Goal: Feedback & Contribution: Leave review/rating

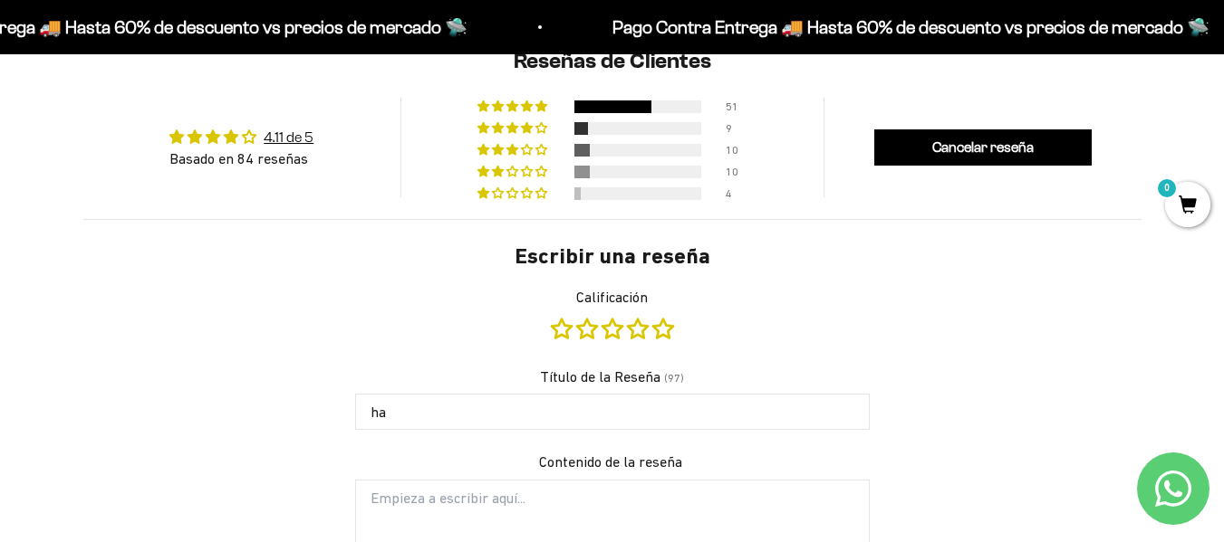
type input "h"
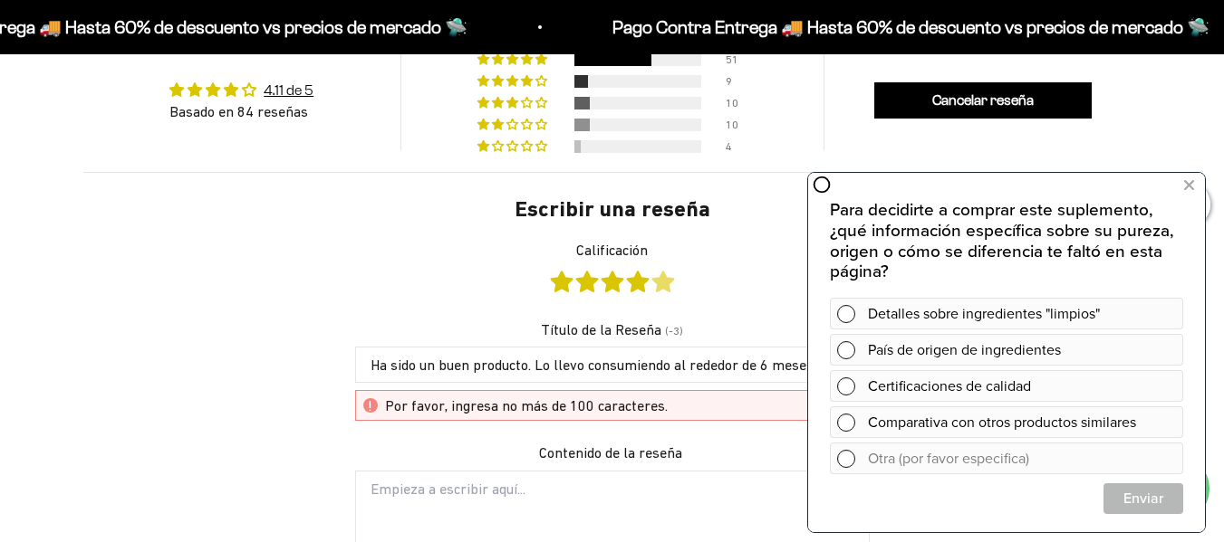
click at [663, 288] on link "Calificación" at bounding box center [663, 282] width 22 height 20
click at [851, 307] on span at bounding box center [846, 314] width 18 height 18
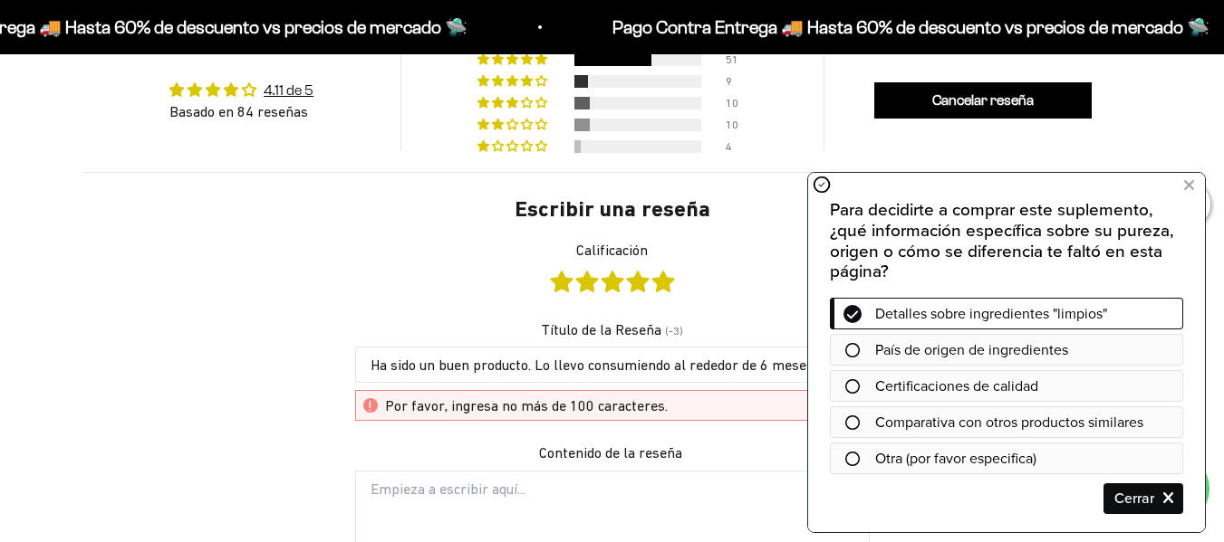
click at [849, 410] on div at bounding box center [1006, 423] width 353 height 32
click at [850, 422] on icon at bounding box center [852, 423] width 14 height 14
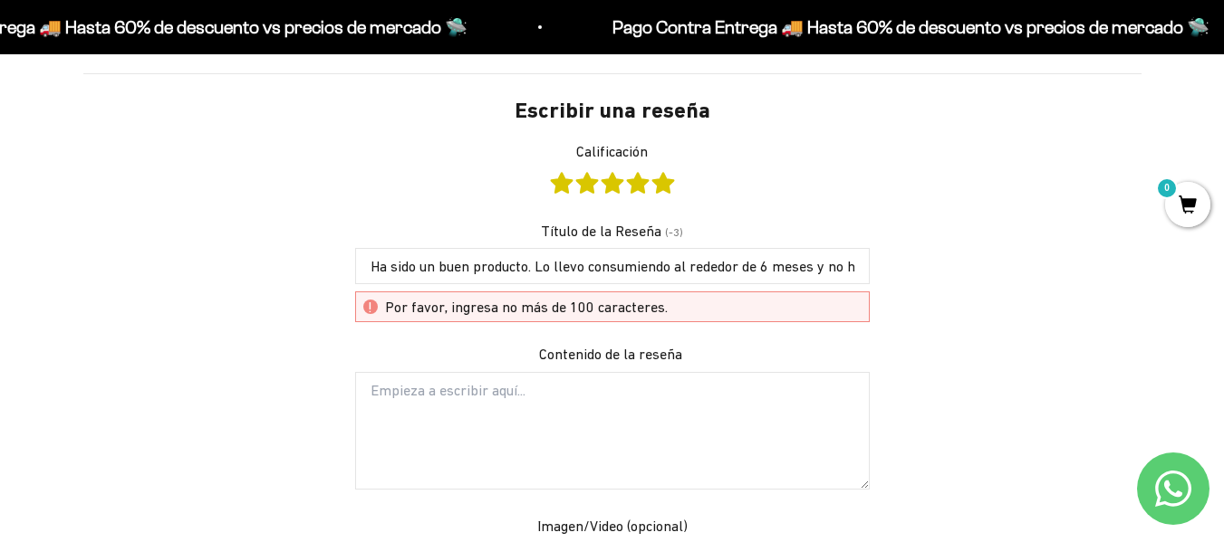
scroll to position [1398, 0]
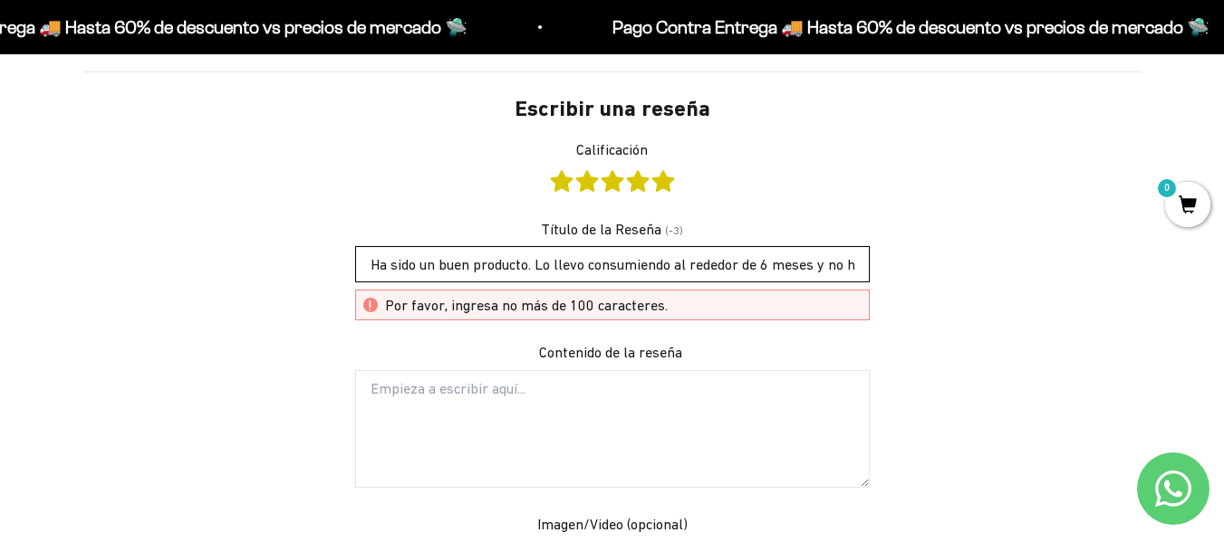
click at [781, 254] on input "Ha sido un buen producto. Lo llevo consumiendo al rededor de 6 meses y no he te…" at bounding box center [612, 264] width 514 height 36
drag, startPoint x: 818, startPoint y: 264, endPoint x: 973, endPoint y: 425, distance: 223.5
click at [973, 425] on div "Escribir una reseña Calificación Título de la Reseña (-3) Ha sido un buen produ…" at bounding box center [612, 552] width 1058 height 960
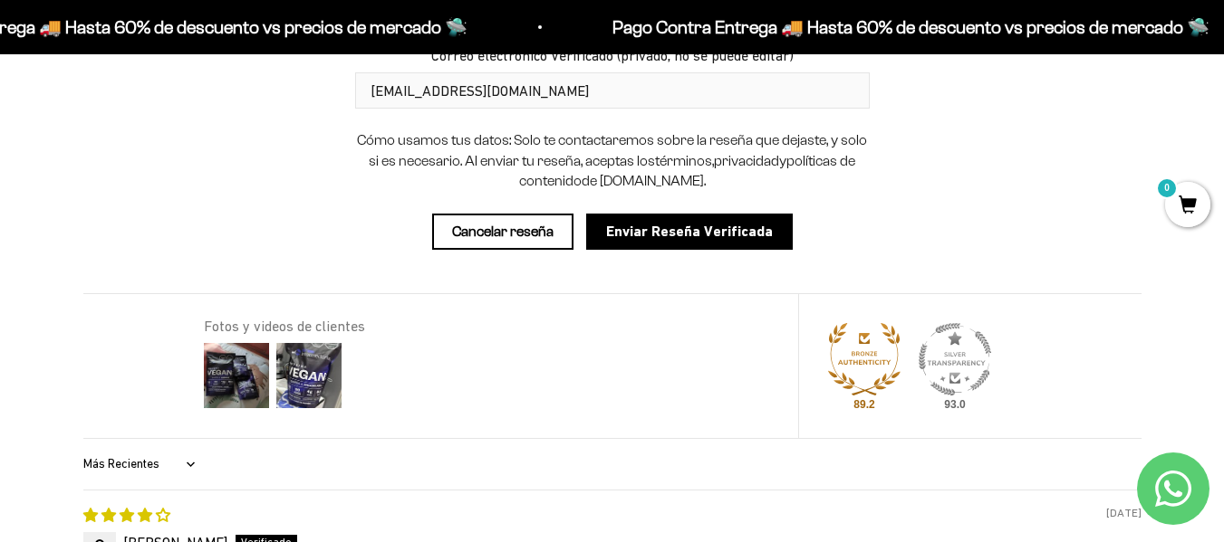
scroll to position [2100, 0]
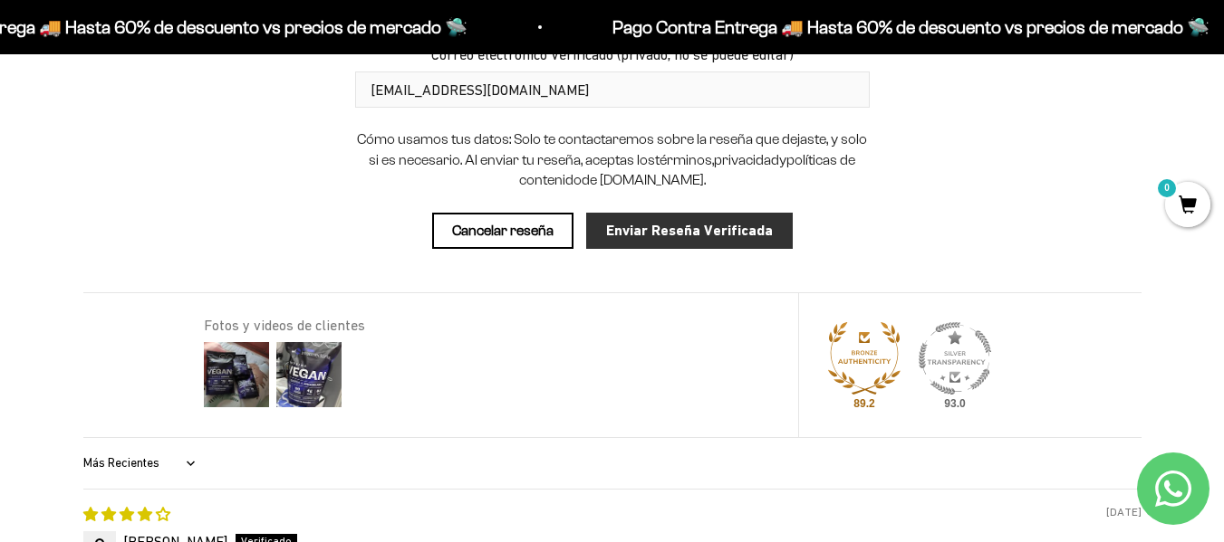
click at [648, 226] on input "Enviar Reseña Verificada" at bounding box center [689, 231] width 206 height 36
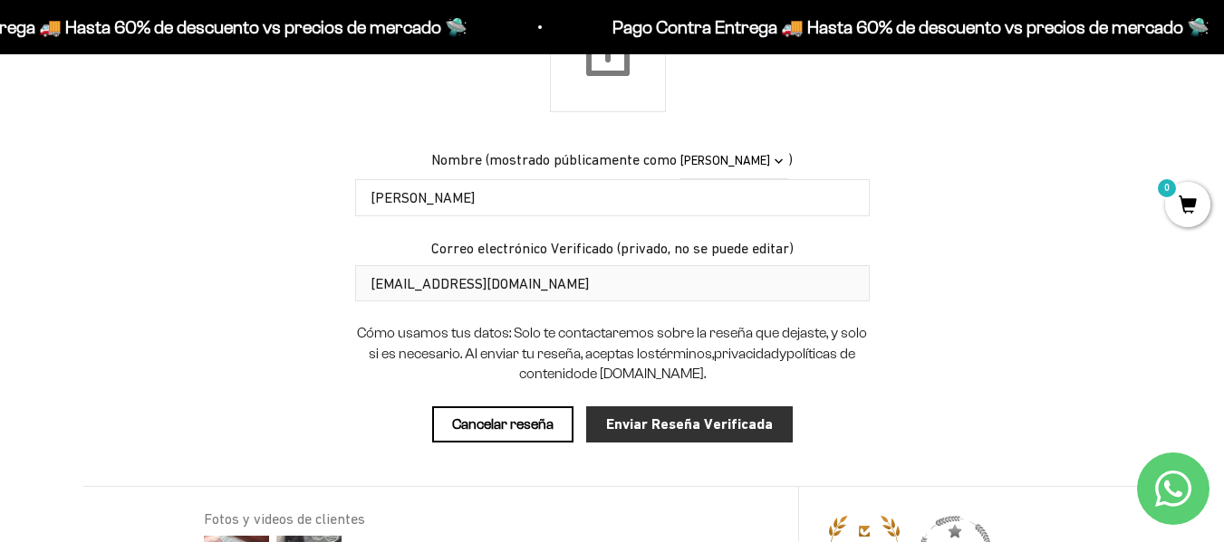
scroll to position [1946, 0]
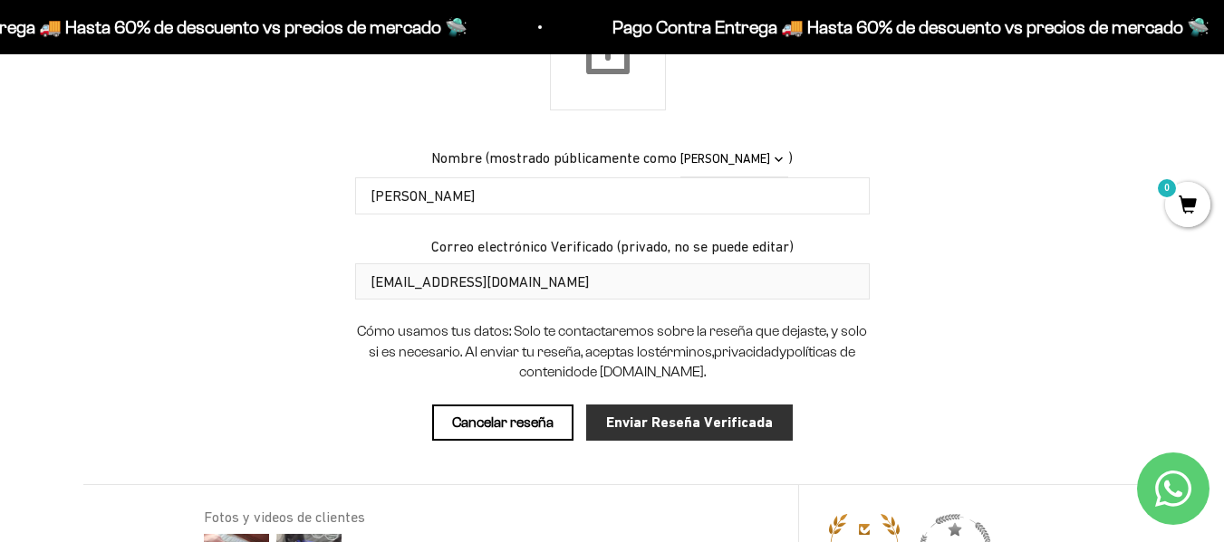
click at [668, 427] on input "Enviar Reseña Verificada" at bounding box center [689, 423] width 206 height 36
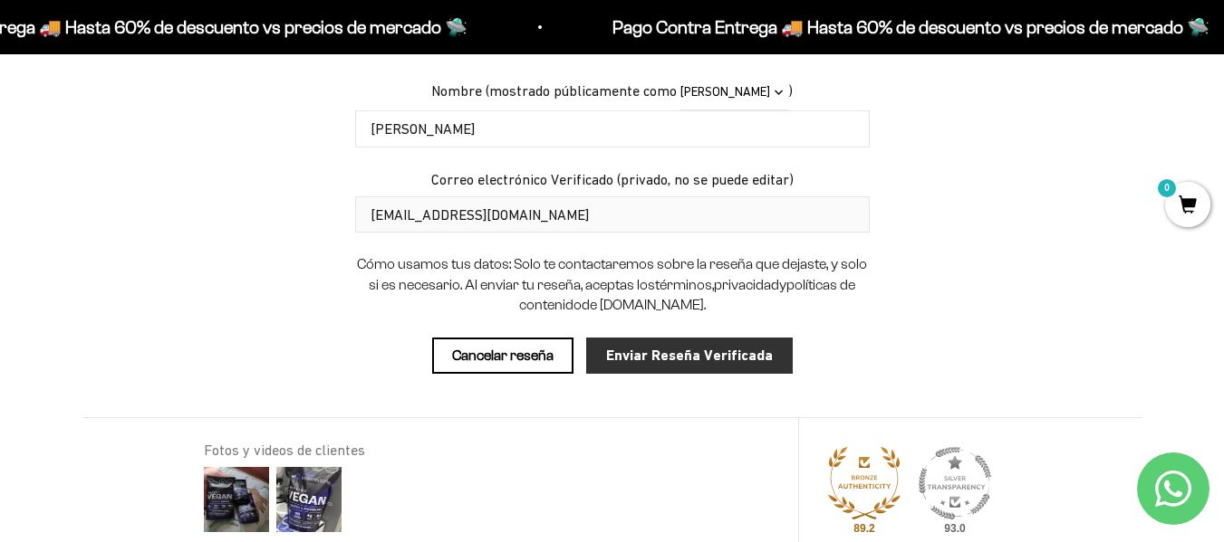
scroll to position [2009, 0]
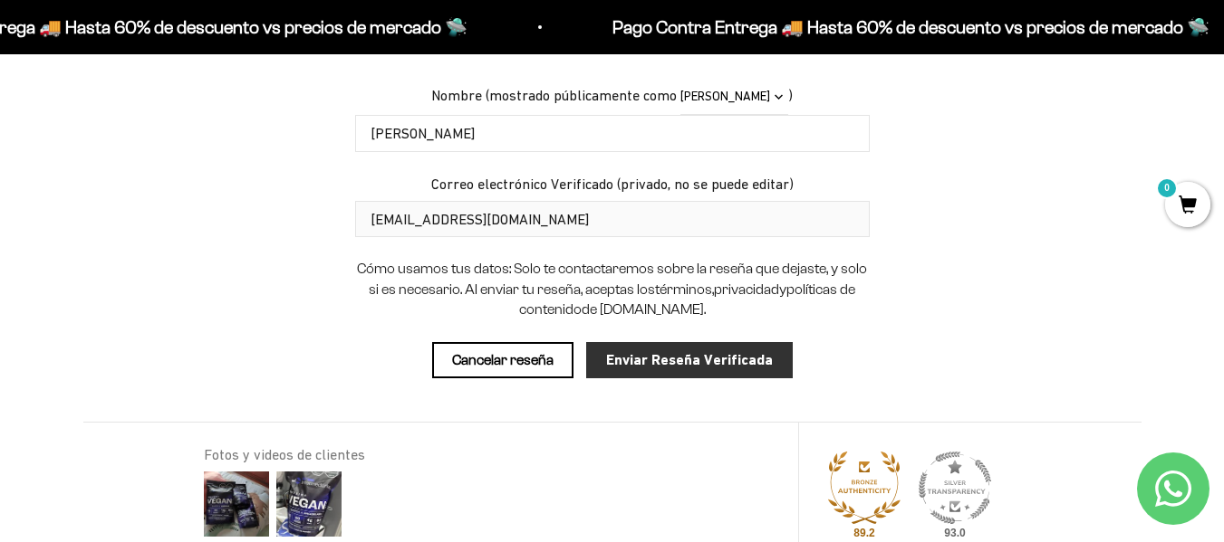
click at [668, 427] on div "Fotos y videos de clientes" at bounding box center [501, 495] width 594 height 145
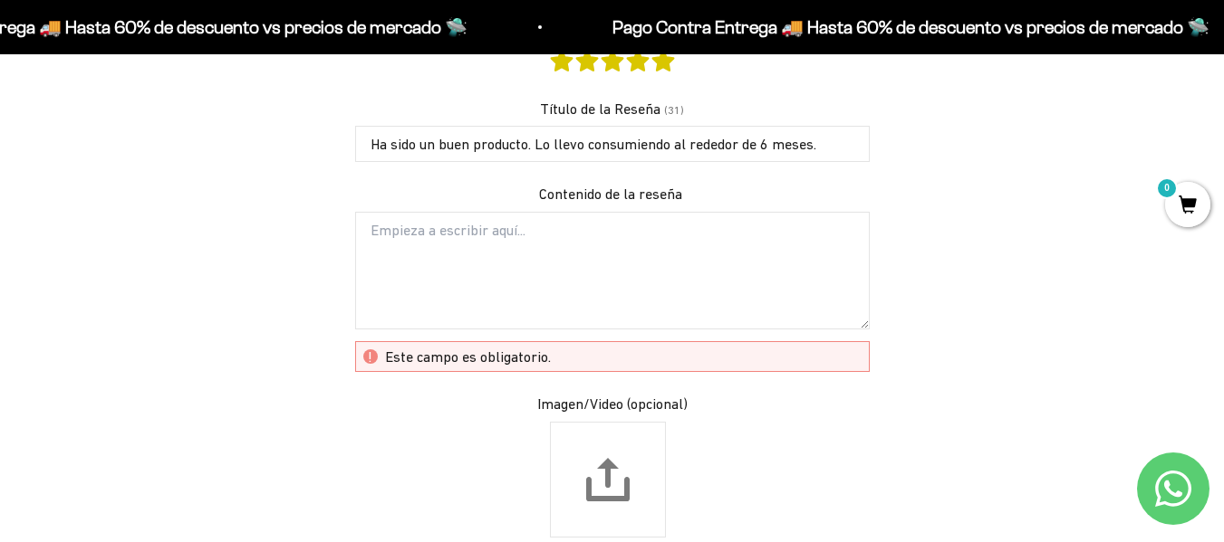
scroll to position [1518, 0]
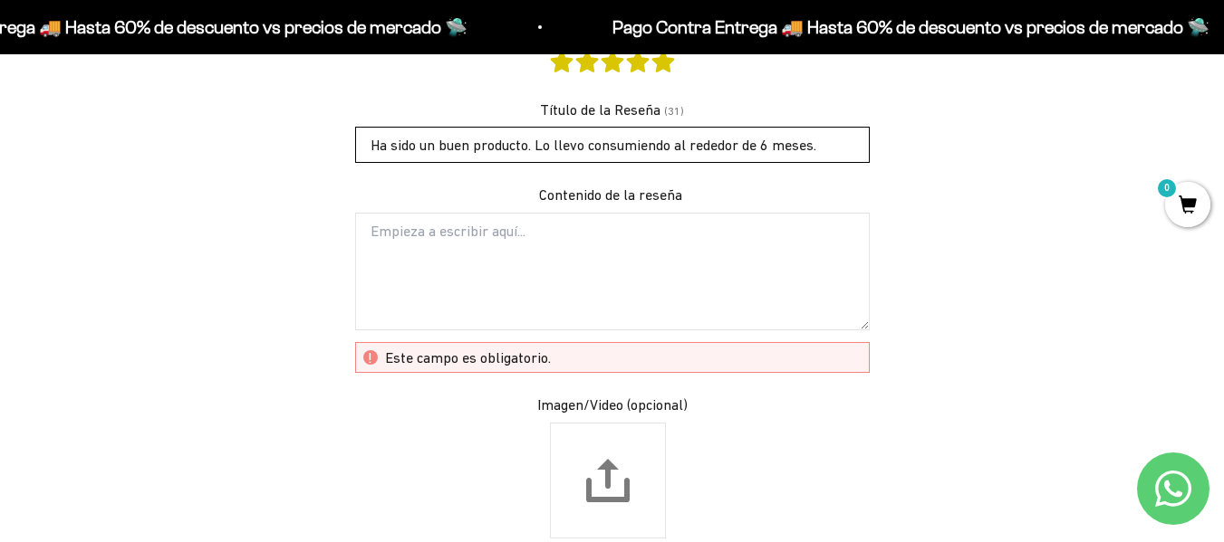
drag, startPoint x: 830, startPoint y: 143, endPoint x: 267, endPoint y: 108, distance: 563.5
click at [267, 108] on div "Escribir una reseña Calificación Título de la Reseña (31) Ha sido un buen produ…" at bounding box center [612, 432] width 1058 height 960
type input "Un buen producto"
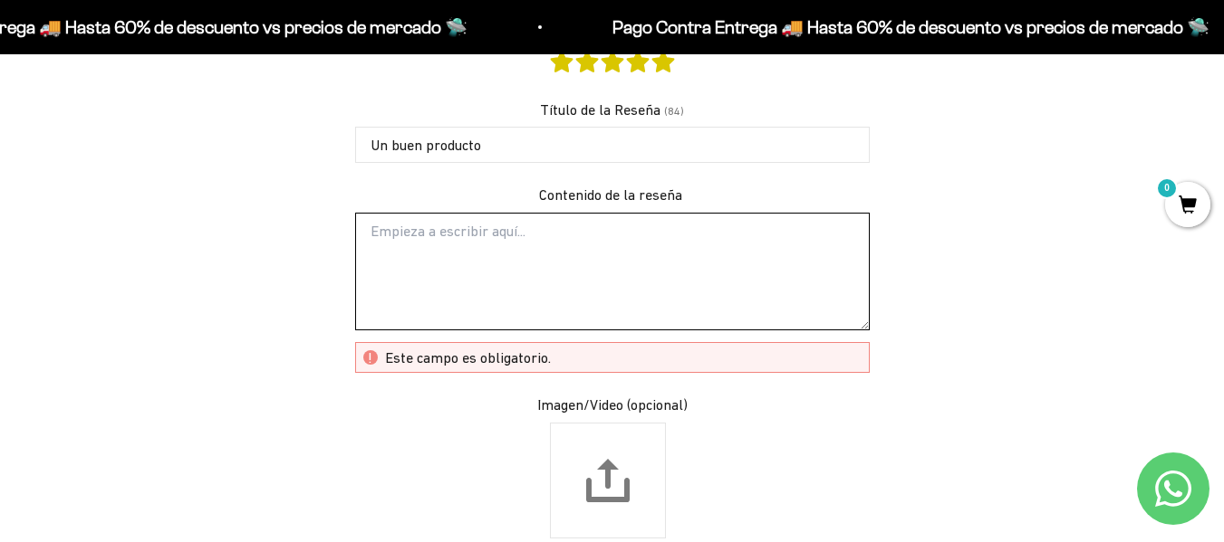
click at [423, 238] on textarea "Contenido de la reseña" at bounding box center [612, 272] width 514 height 118
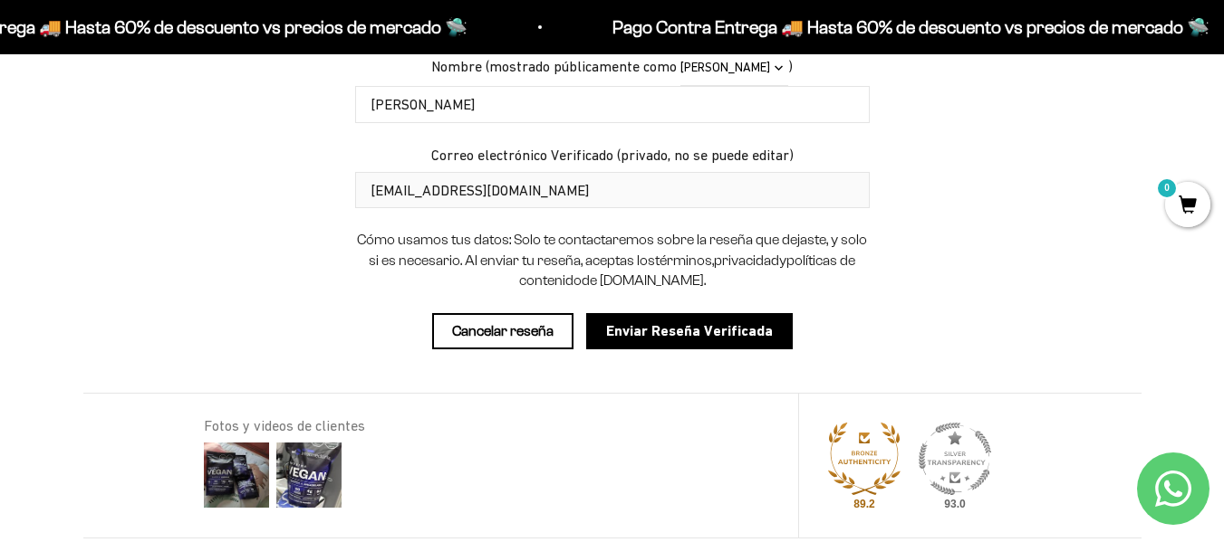
scroll to position [2007, 0]
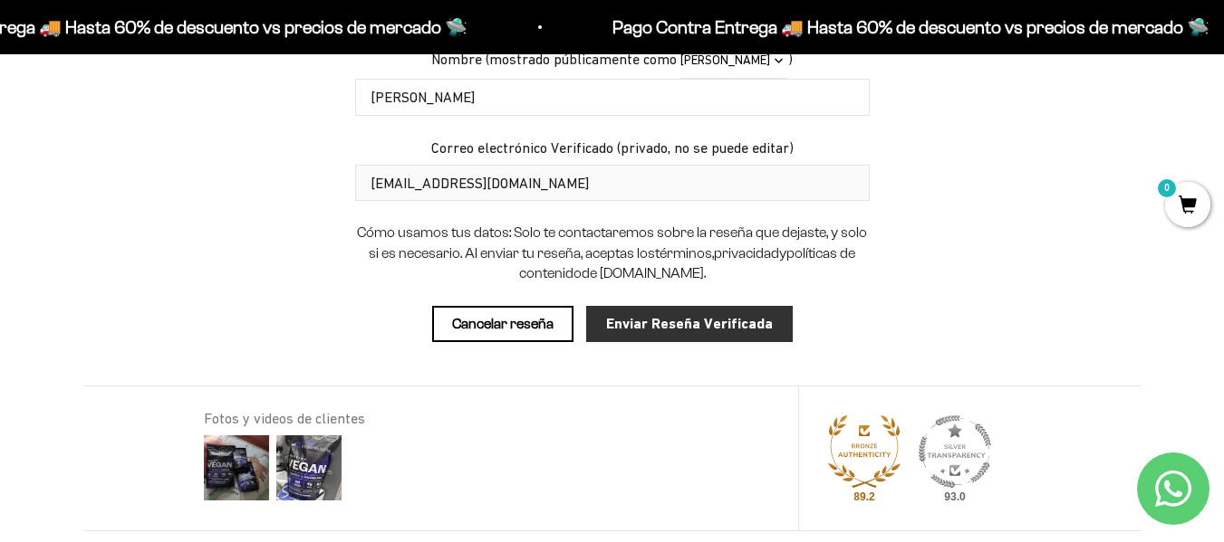
type textarea "Es un buen producto, lo llevo consumiendo al rededor de 6 meses. He tenido buen…"
click at [676, 322] on input "Enviar Reseña Verificada" at bounding box center [689, 324] width 206 height 36
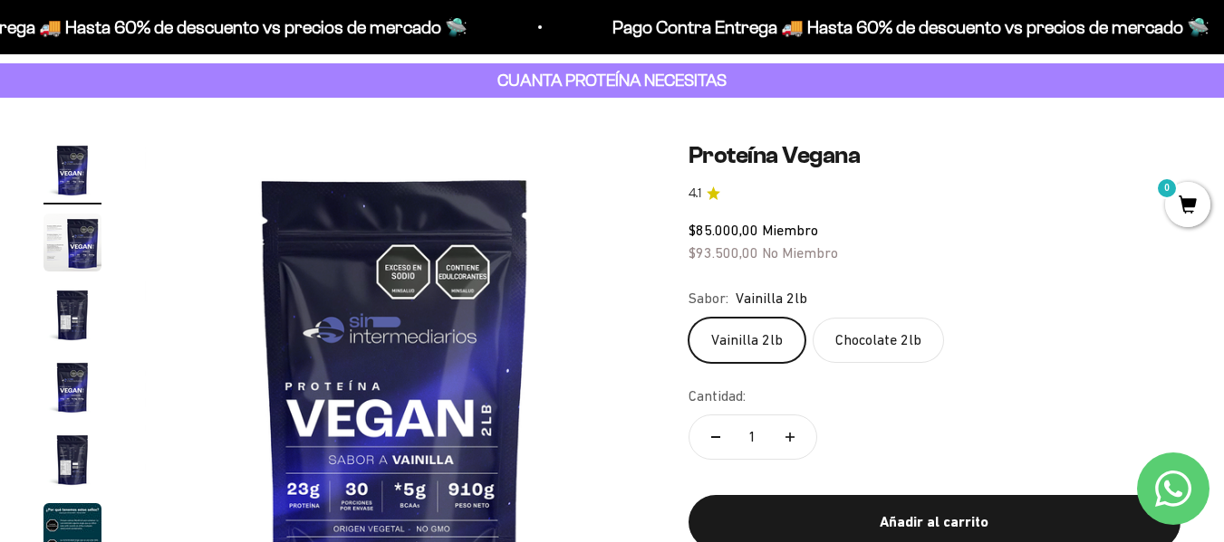
scroll to position [0, 0]
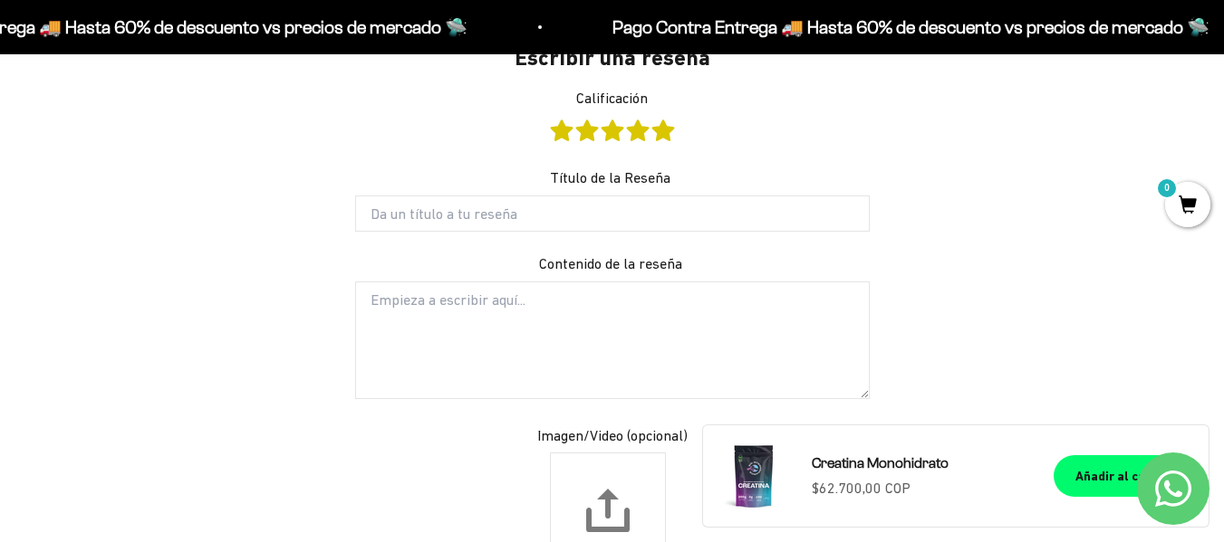
scroll to position [1480, 0]
click at [659, 135] on link "Calificación" at bounding box center [663, 131] width 22 height 20
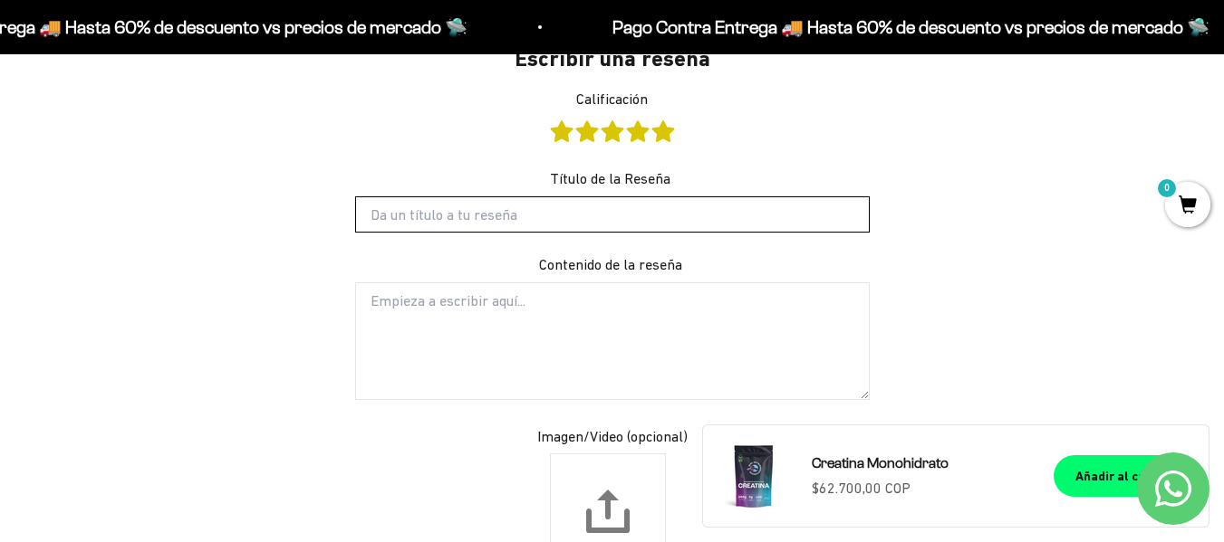
click at [618, 206] on input "Título de la Reseña" at bounding box center [612, 215] width 514 height 36
type input "B"
type input "Muy buen producto"
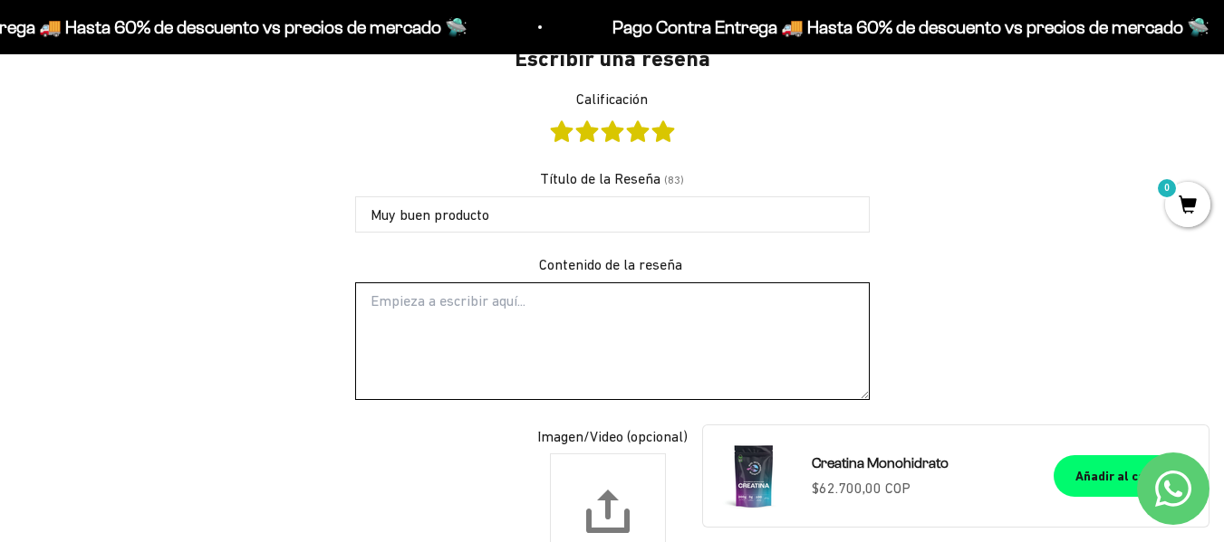
click at [628, 295] on textarea "Contenido de la reseña" at bounding box center [612, 342] width 514 height 118
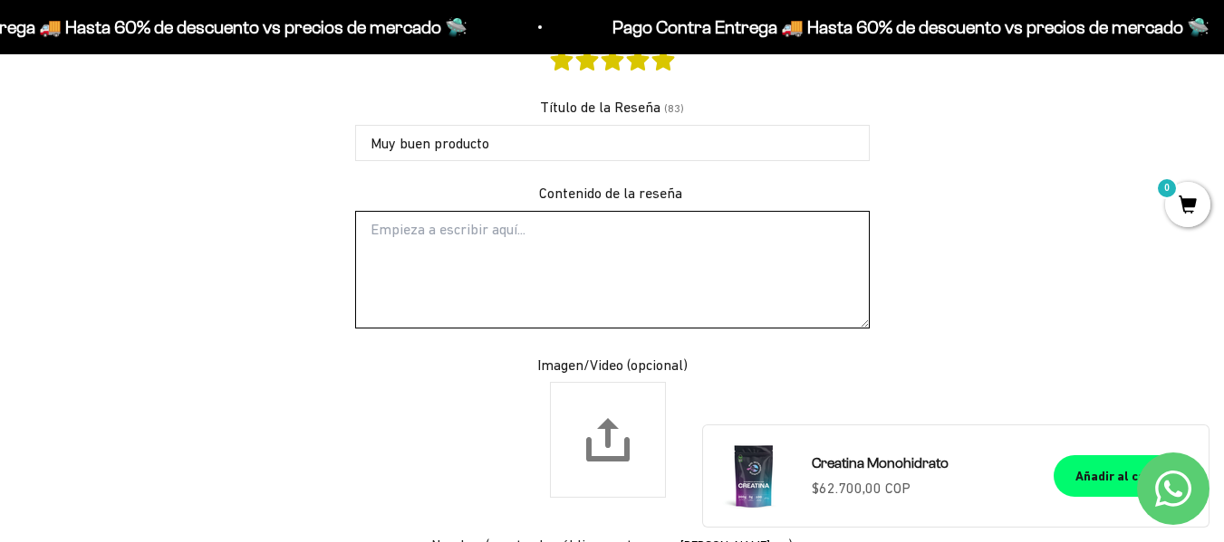
scroll to position [1550, 0]
type textarea "l"
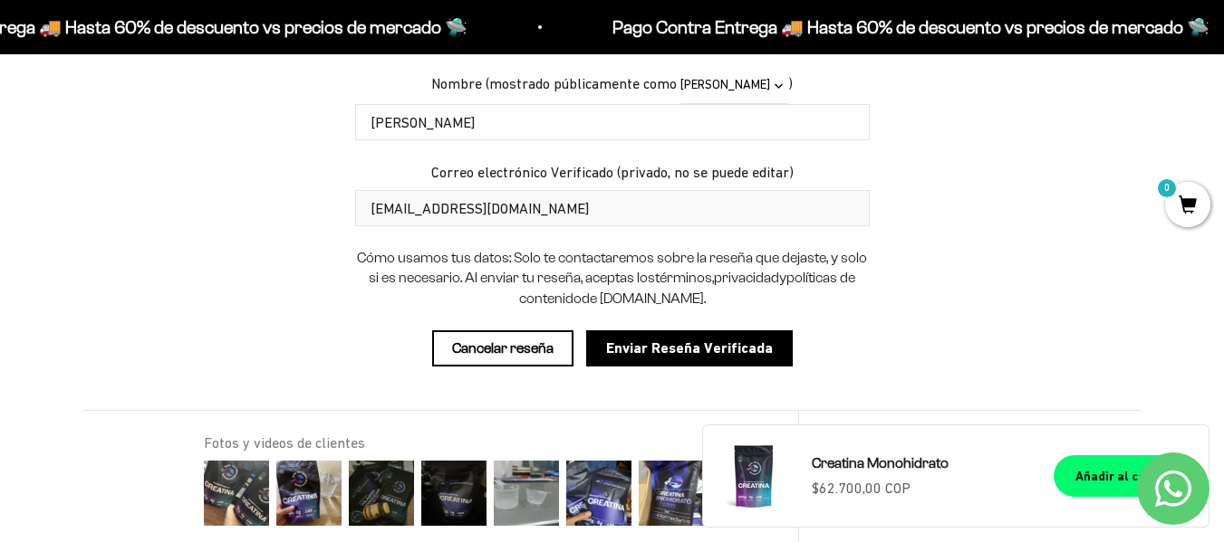
scroll to position [2015, 0]
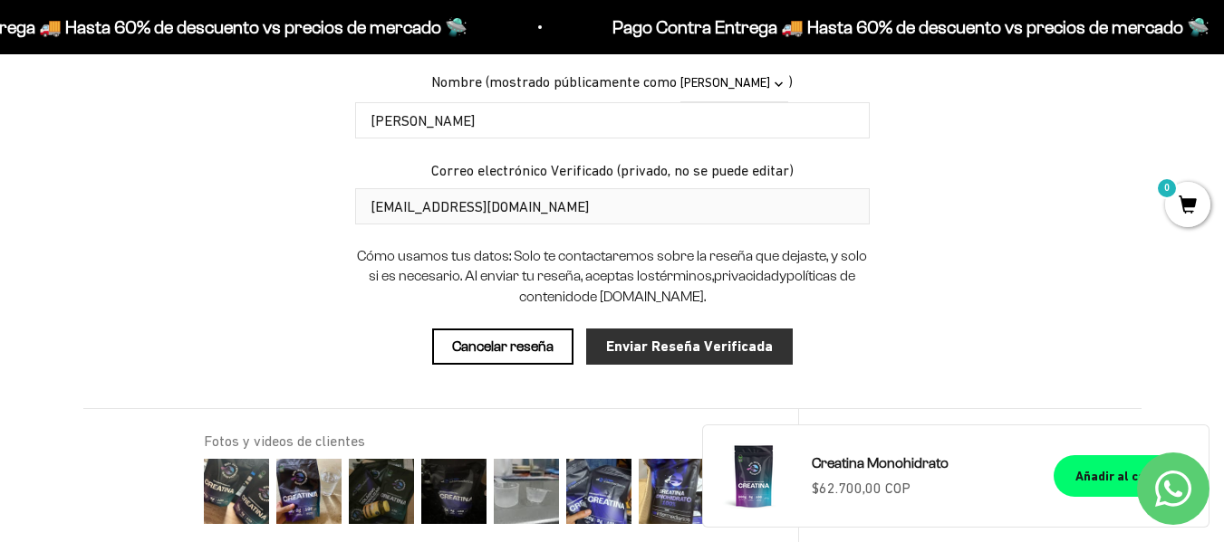
type textarea "La consumo todos los días, muy buen producto."
click at [650, 354] on input "Enviar Reseña Verificada" at bounding box center [689, 347] width 206 height 36
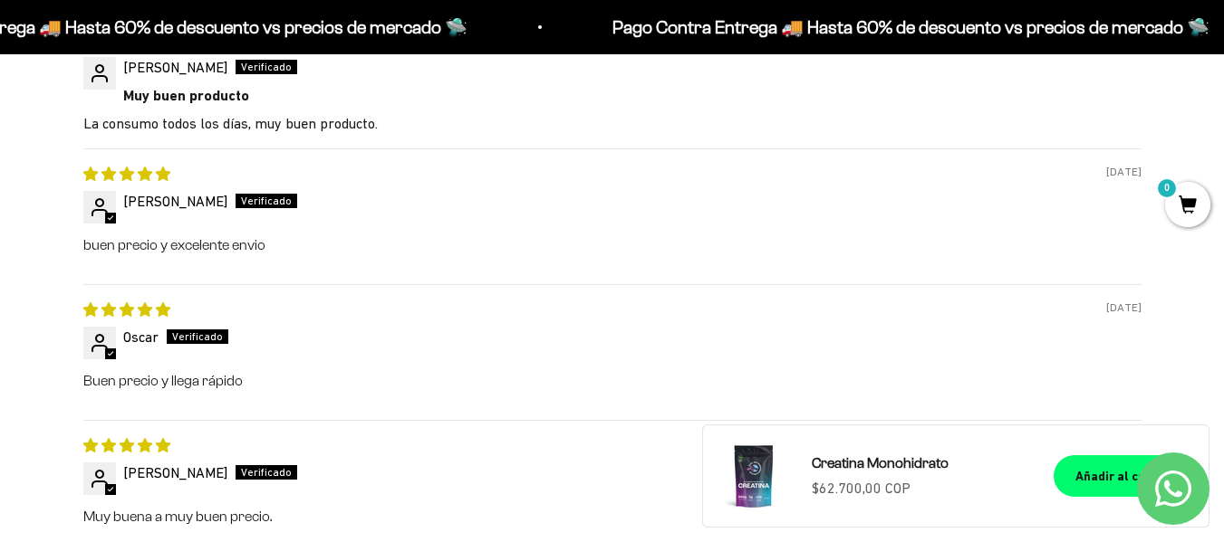
scroll to position [1629, 0]
